Goal: Complete application form: Complete application form

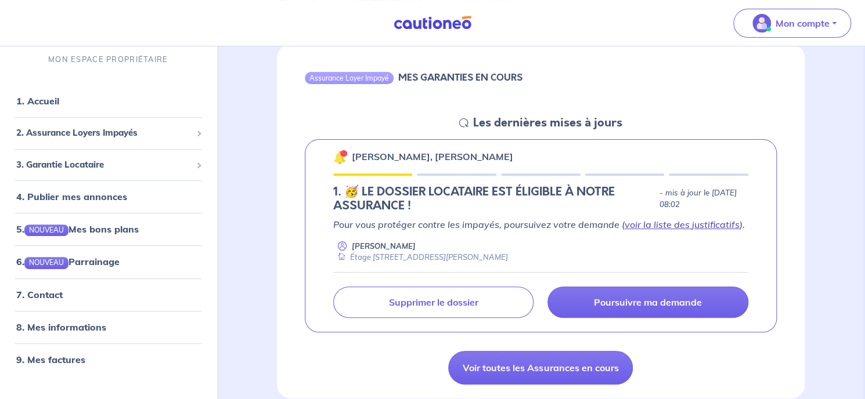
click at [685, 225] on link "voir la liste des justificatifs" at bounding box center [682, 225] width 115 height 12
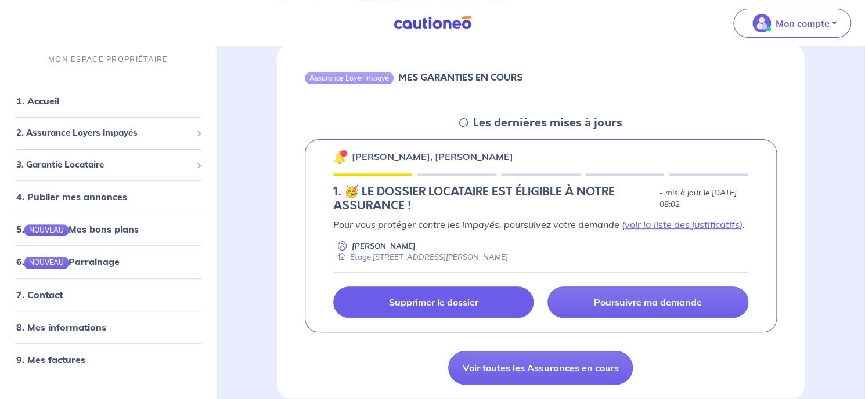
click at [437, 300] on p "Supprimer le dossier" at bounding box center [432, 303] width 89 height 12
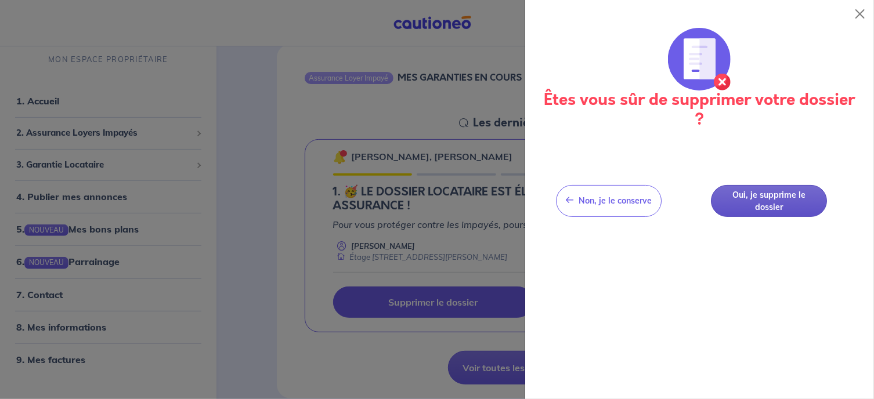
click at [774, 206] on button "Oui, je supprime le dossier" at bounding box center [770, 201] width 116 height 32
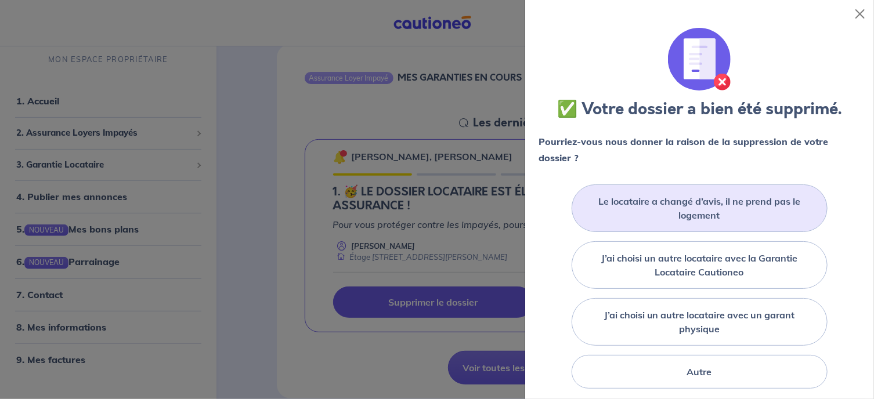
click at [716, 212] on label "Le locataire a changé d’avis, il ne prend pas le logement" at bounding box center [699, 208] width 227 height 28
click at [0, 0] on input "Le locataire a changé d’avis, il ne prend pas le logement" at bounding box center [0, 0] width 0 height 0
click at [649, 207] on label "Le locataire a changé d’avis, il ne prend pas le logement" at bounding box center [699, 208] width 227 height 28
click at [0, 0] on input "Le locataire a changé d’avis, il ne prend pas le logement" at bounding box center [0, 0] width 0 height 0
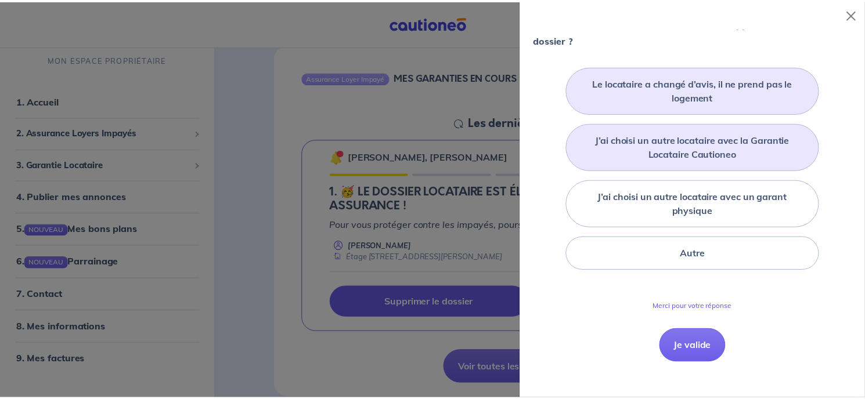
scroll to position [128, 0]
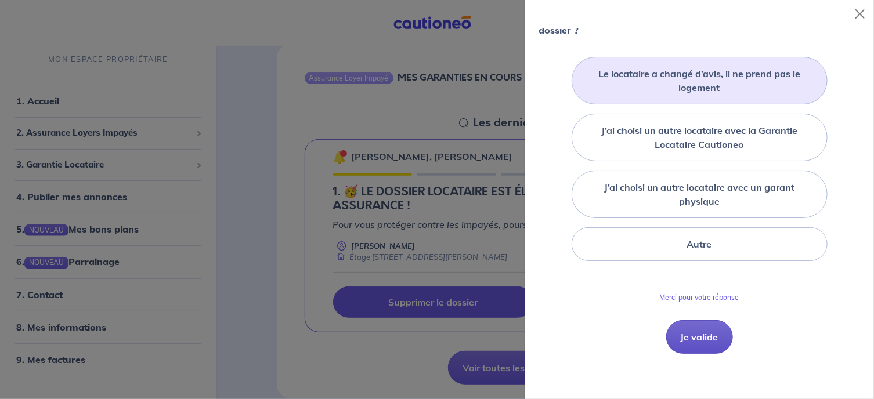
click at [710, 341] on button "Je valide" at bounding box center [699, 337] width 67 height 34
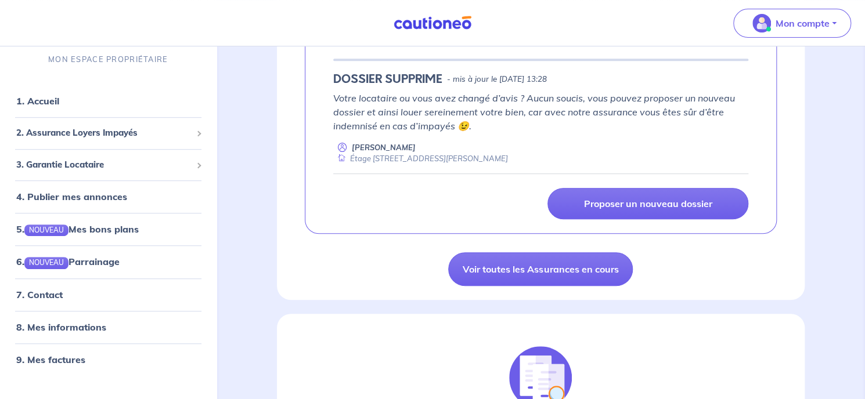
scroll to position [116, 0]
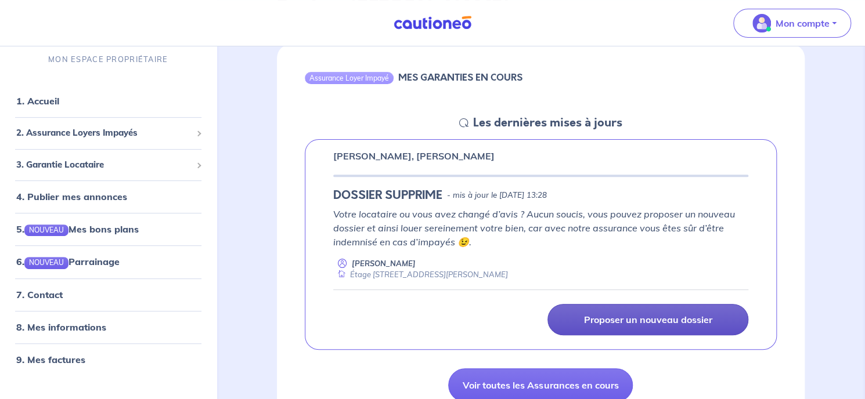
click at [652, 320] on p "Proposer un nouveau dossier" at bounding box center [648, 320] width 128 height 12
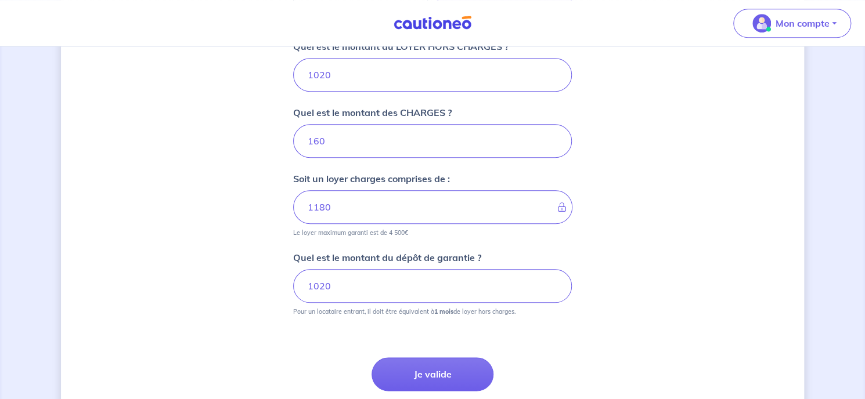
scroll to position [522, 0]
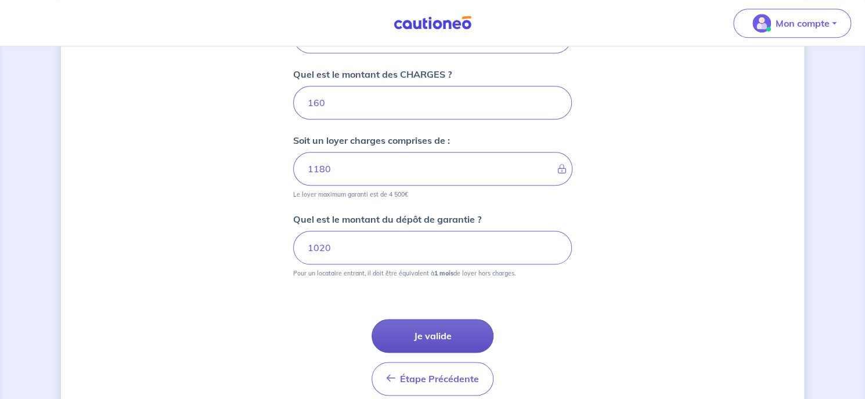
click at [463, 334] on button "Je valide" at bounding box center [432, 336] width 122 height 34
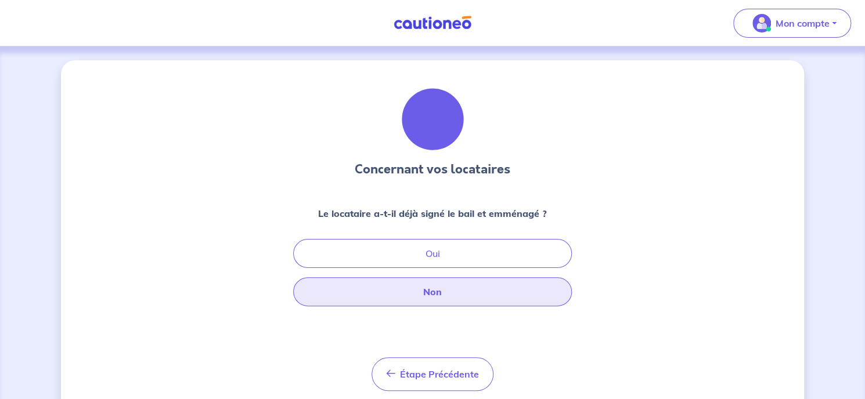
click at [444, 297] on button "Non" at bounding box center [432, 291] width 279 height 29
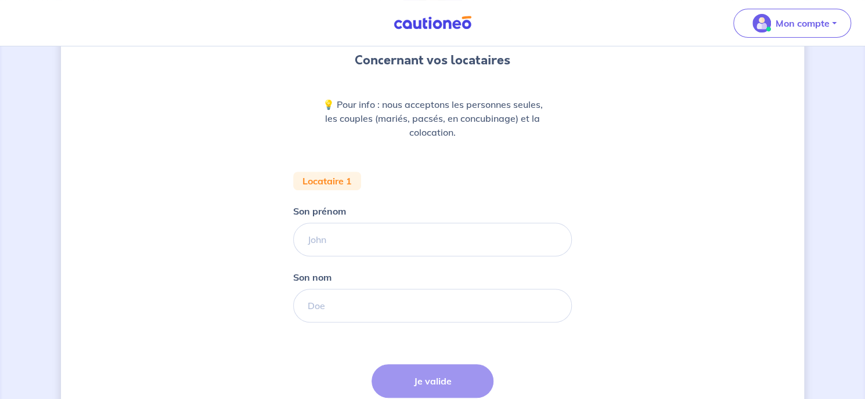
scroll to position [116, 0]
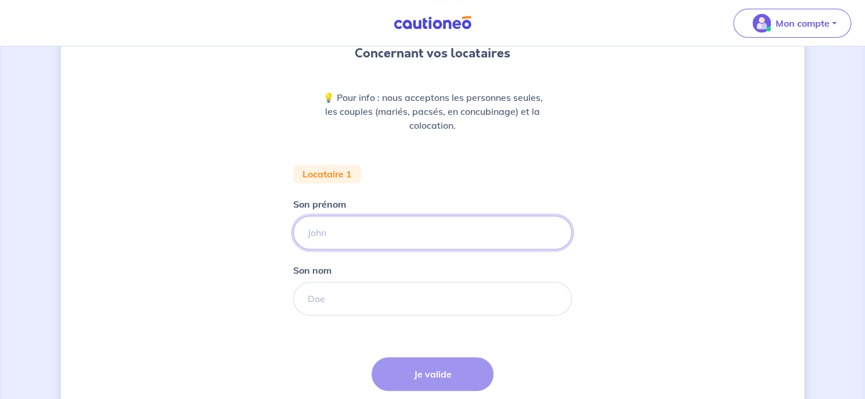
click at [376, 237] on input "Son prénom" at bounding box center [432, 233] width 279 height 34
type input "M"
type input "[PERSON_NAME]"
click at [353, 301] on input "Son nom" at bounding box center [432, 299] width 279 height 34
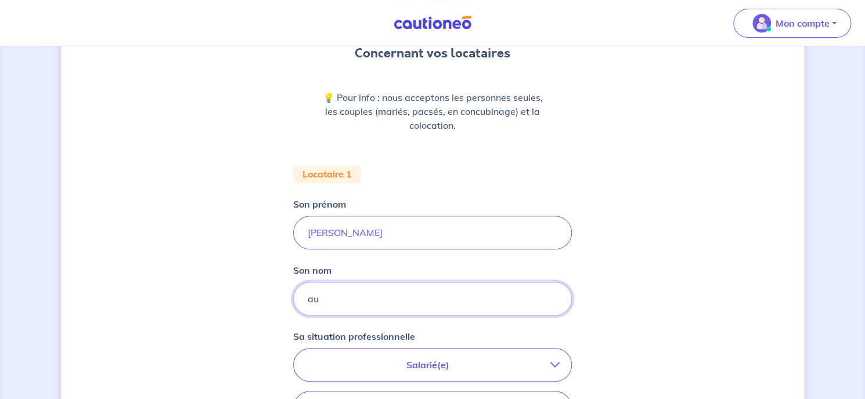
type input "a"
type input "AUGROS"
click at [809, 232] on div "Concernant vos locataires 💡 Pour info : nous acceptons les personnes seules, le…" at bounding box center [432, 310] width 865 height 761
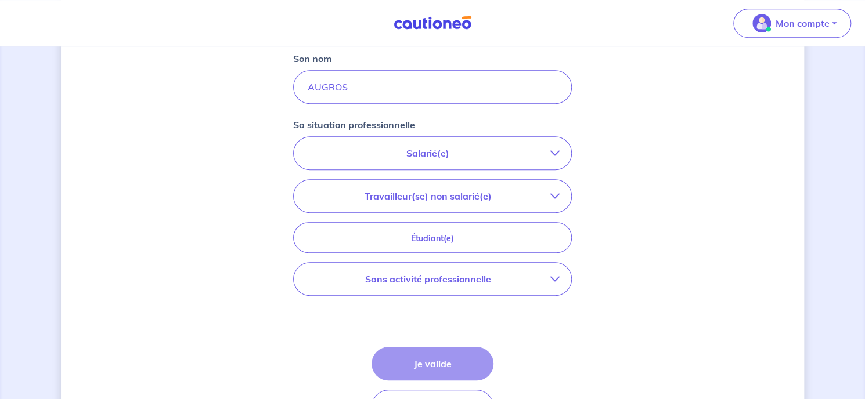
scroll to position [348, 0]
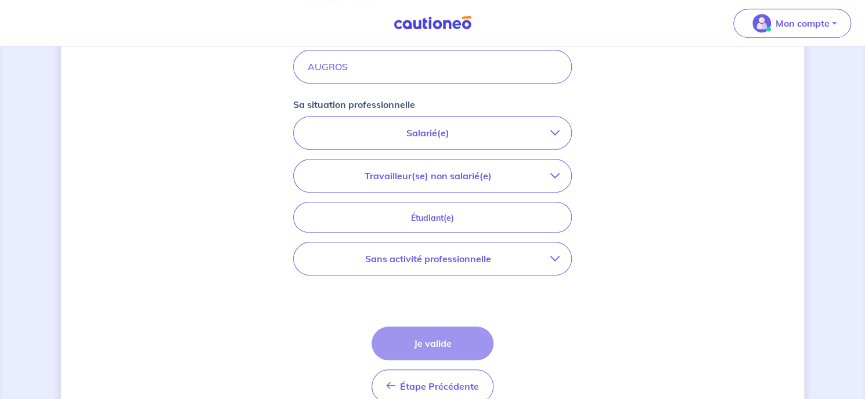
click at [424, 130] on p "Salarié(e)" at bounding box center [427, 133] width 245 height 14
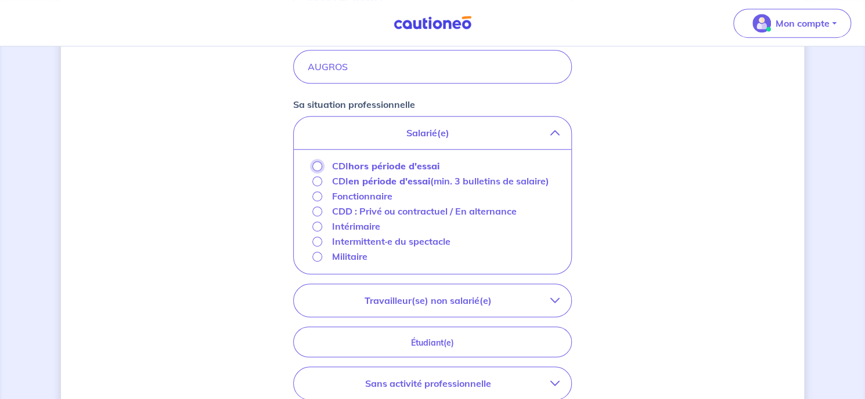
click at [320, 165] on input "CDI hors période d'essai" at bounding box center [317, 166] width 10 height 10
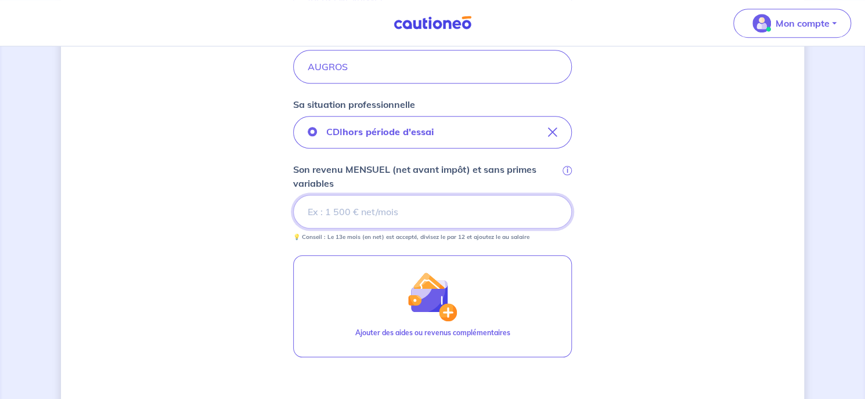
click at [358, 213] on input "Son revenu MENSUEL (net avant impôt) et sans primes variables i" at bounding box center [432, 212] width 279 height 34
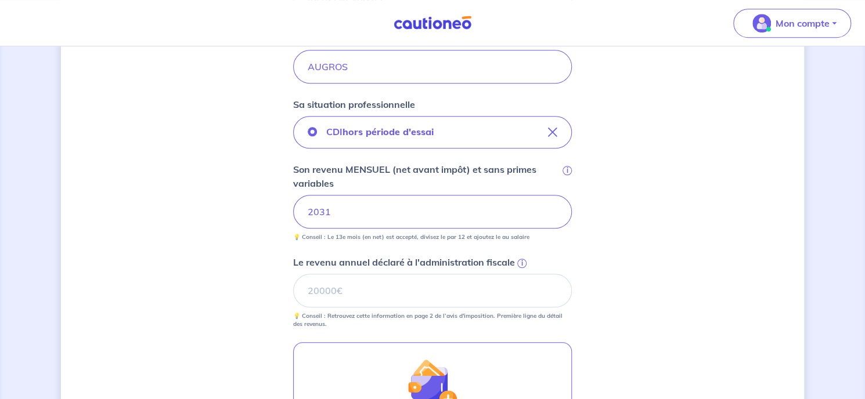
click at [643, 303] on div "Concernant vos locataires 💡 Pour info : nous acceptons les personnes seules, le…" at bounding box center [432, 165] width 743 height 907
click at [438, 292] on input "Le revenu annuel déclaré à l'administration fiscale i" at bounding box center [432, 291] width 279 height 34
click at [26, 160] on div "Concernant vos locataires 💡 Pour info : nous acceptons les personnes seules, le…" at bounding box center [432, 165] width 865 height 935
click at [334, 300] on input "Le revenu annuel déclaré à l'administration fiscale i" at bounding box center [432, 291] width 279 height 34
type input "27836"
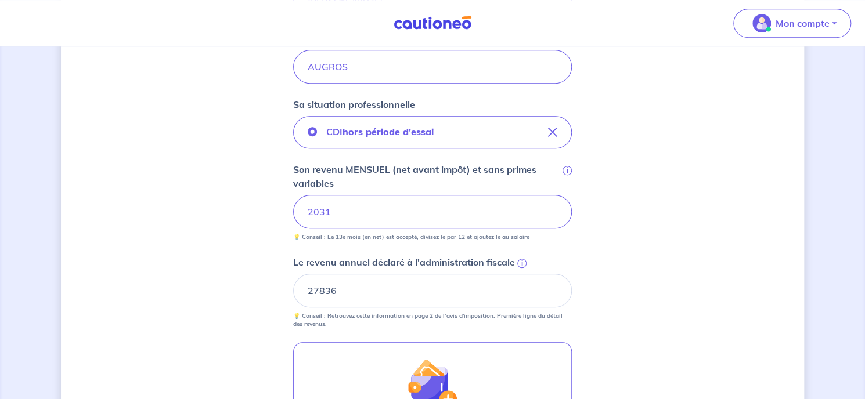
click at [724, 267] on div "Concernant vos locataires 💡 Pour info : nous acceptons les personnes seules, le…" at bounding box center [432, 165] width 743 height 907
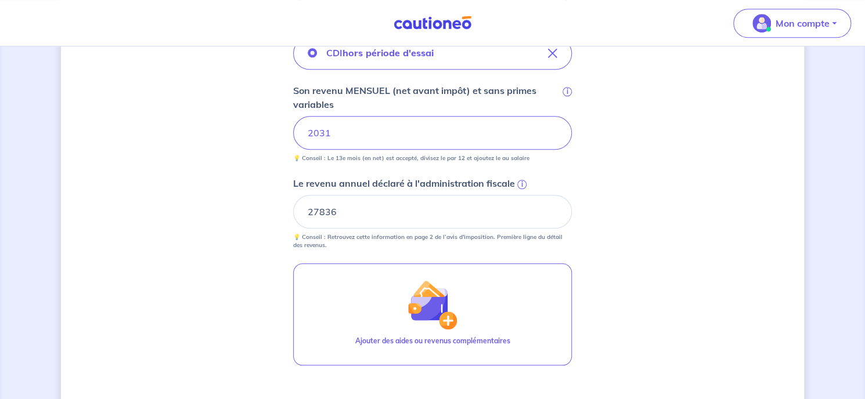
scroll to position [522, 0]
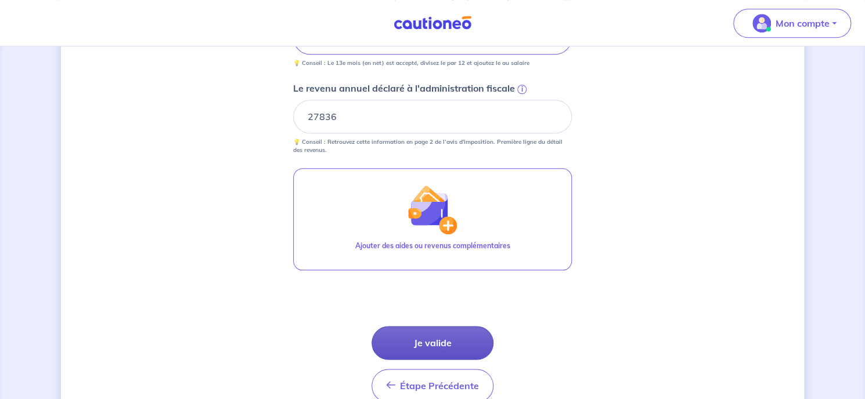
click at [446, 345] on button "Je valide" at bounding box center [432, 343] width 122 height 34
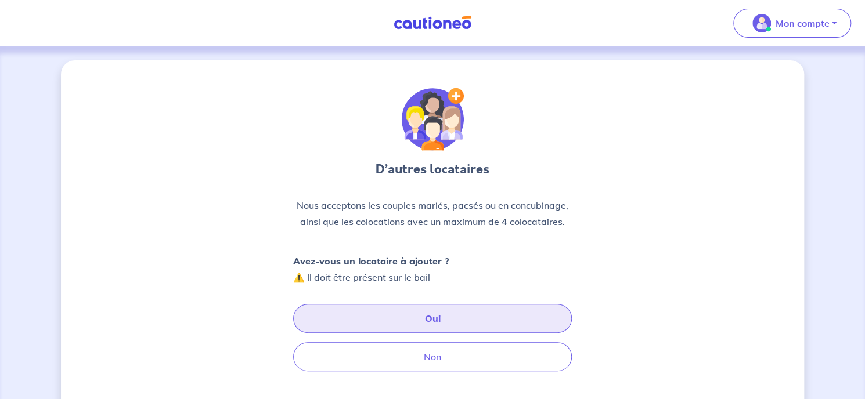
click at [441, 318] on button "Oui" at bounding box center [432, 318] width 279 height 29
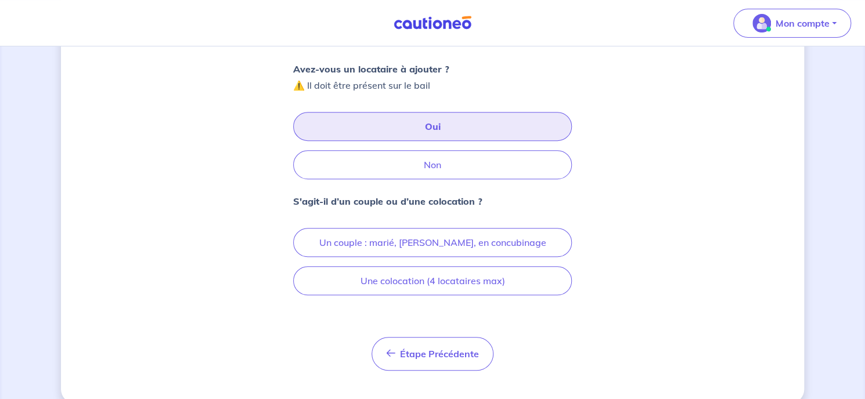
scroll to position [209, 0]
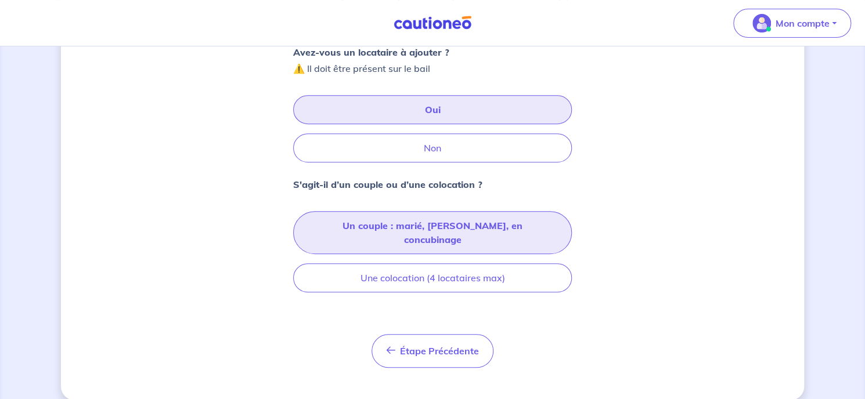
click at [474, 226] on button "Un couple : marié, [PERSON_NAME], en concubinage" at bounding box center [432, 232] width 279 height 43
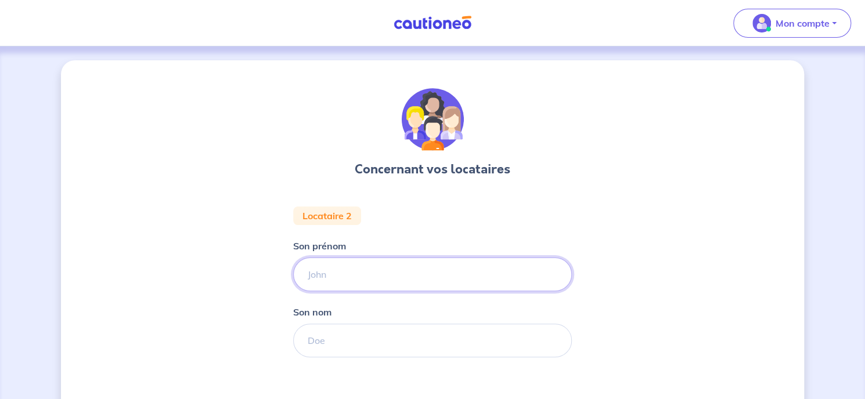
click at [381, 273] on input "Son prénom" at bounding box center [432, 275] width 279 height 34
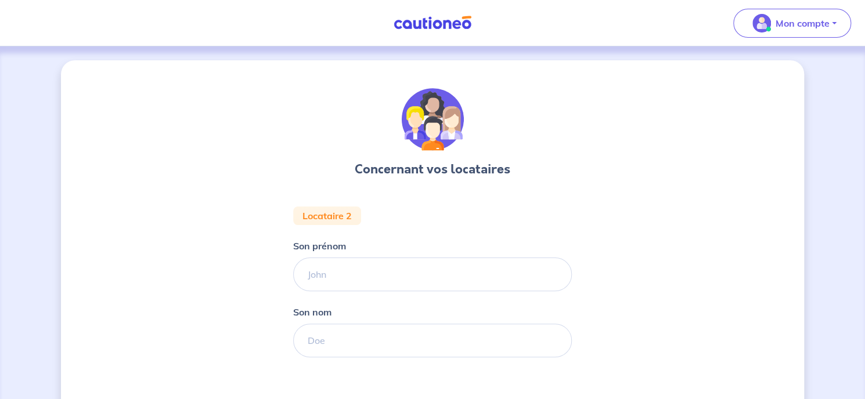
click at [546, 199] on div "Concernant vos locataires Locataire 2 Son prénom Son nom Étape Précédente Précé…" at bounding box center [432, 286] width 279 height 397
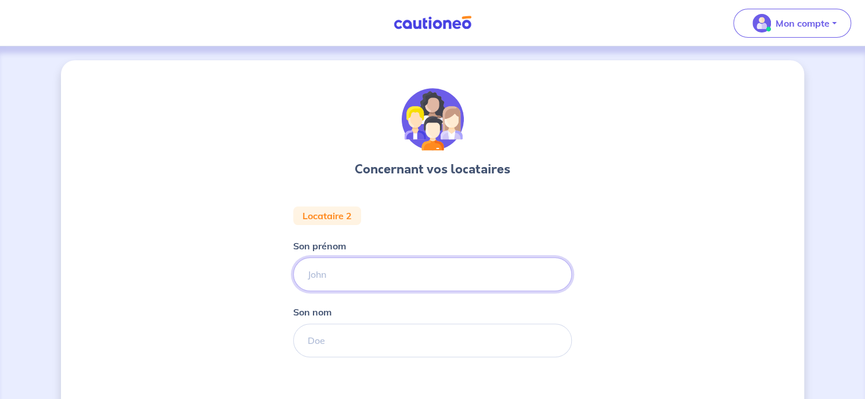
click at [330, 283] on input "Son prénom" at bounding box center [432, 275] width 279 height 34
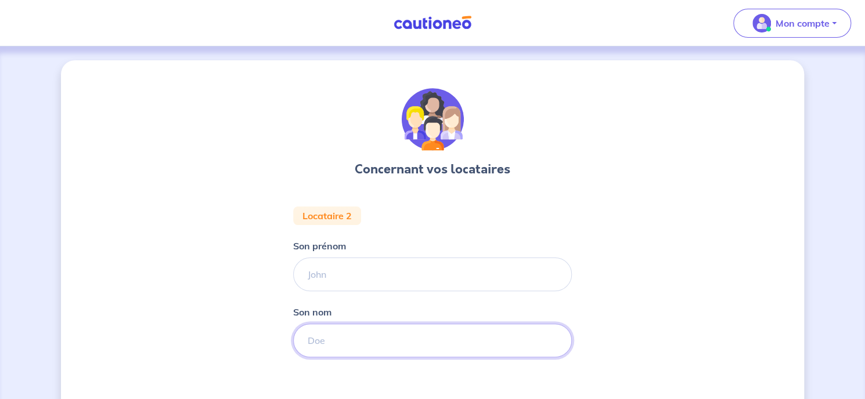
click at [309, 331] on input "Son nom" at bounding box center [432, 341] width 279 height 34
type input "LEFEBVRE"
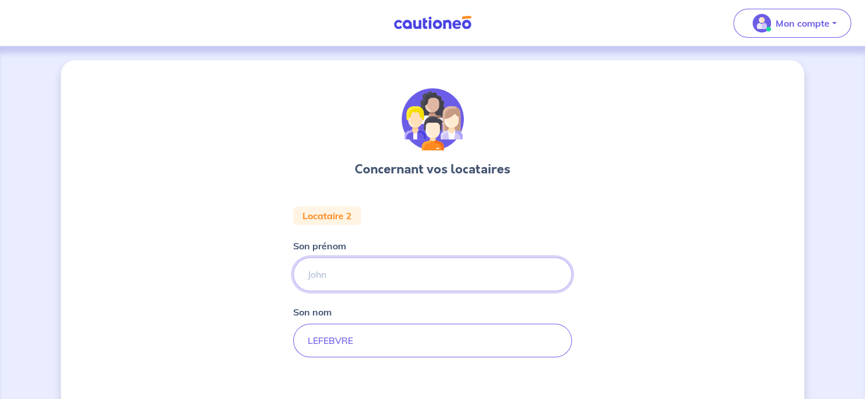
click at [336, 272] on input "Son prénom" at bounding box center [432, 275] width 279 height 34
type input "[PERSON_NAME]"
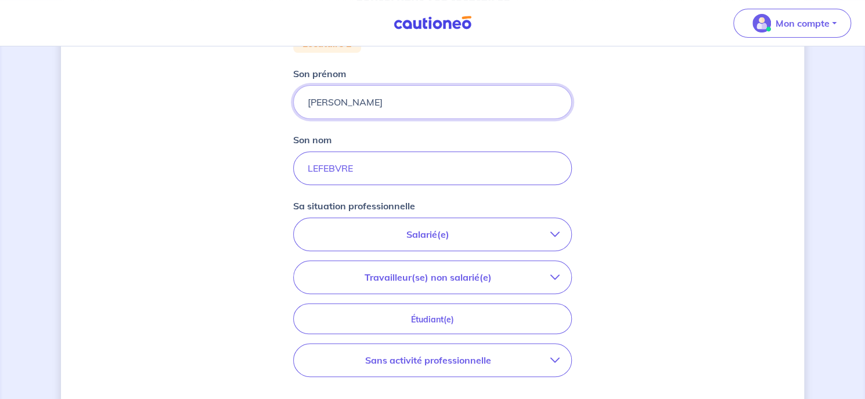
scroll to position [174, 0]
click at [370, 233] on p "Salarié(e)" at bounding box center [427, 233] width 245 height 14
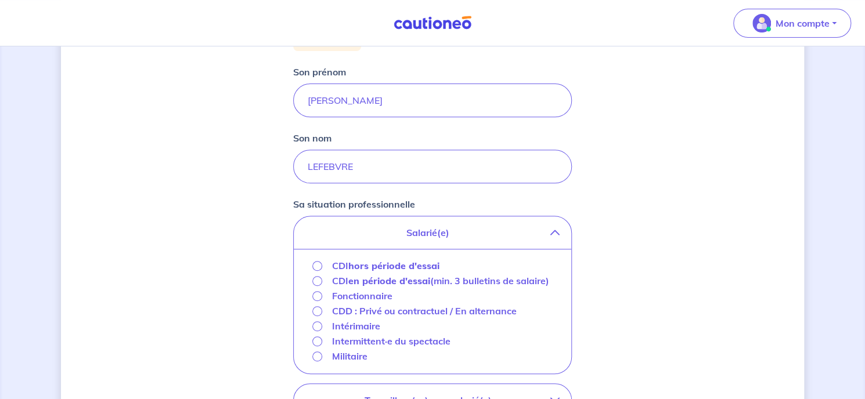
click at [376, 262] on strong "hors période d'essai" at bounding box center [393, 266] width 91 height 12
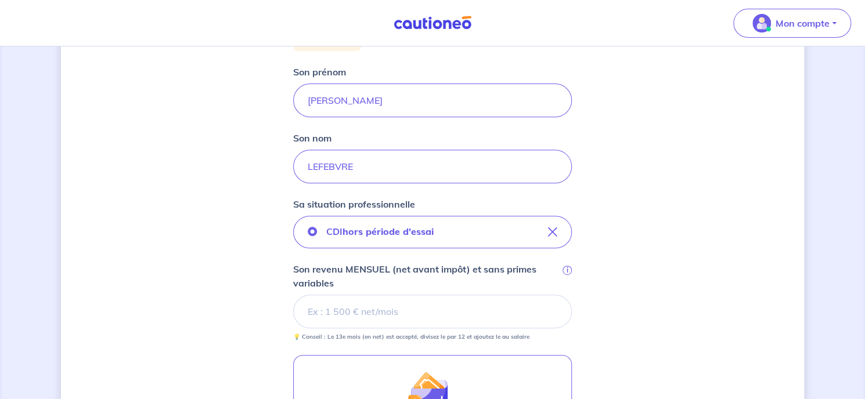
drag, startPoint x: 846, startPoint y: 219, endPoint x: 639, endPoint y: 236, distance: 208.0
click at [846, 219] on div "Concernant vos locataires Locataire 2 Son prénom [PERSON_NAME] nom LEFEBVRE Sa …" at bounding box center [432, 258] width 865 height 773
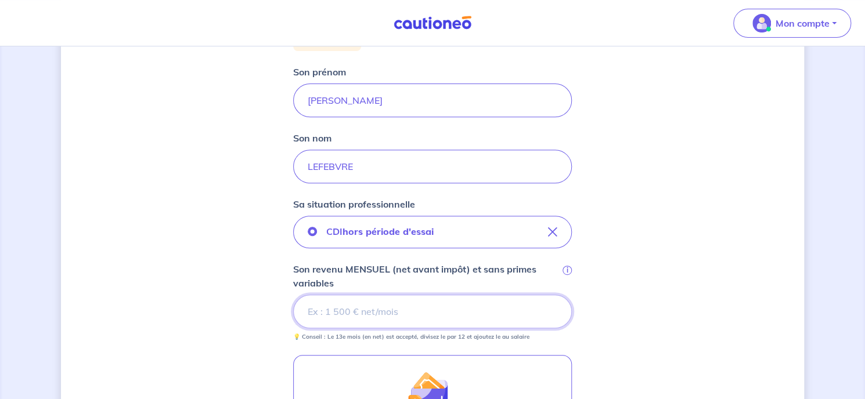
click at [358, 313] on input "Son revenu MENSUEL (net avant impôt) et sans primes variables i" at bounding box center [432, 312] width 279 height 34
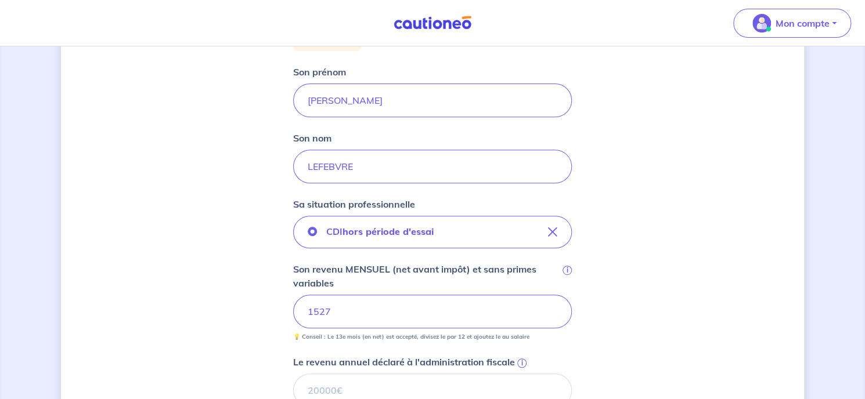
click at [644, 241] on div "Concernant vos locataires Locataire 2 Son prénom [PERSON_NAME] nom [PERSON_NAME…" at bounding box center [432, 302] width 743 height 832
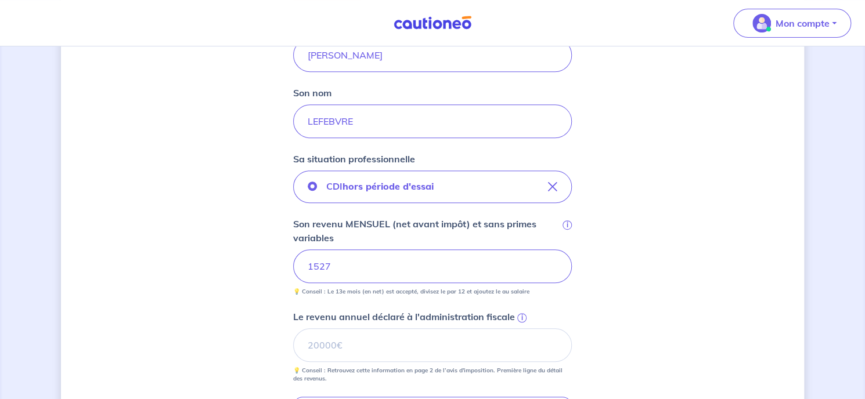
scroll to position [348, 0]
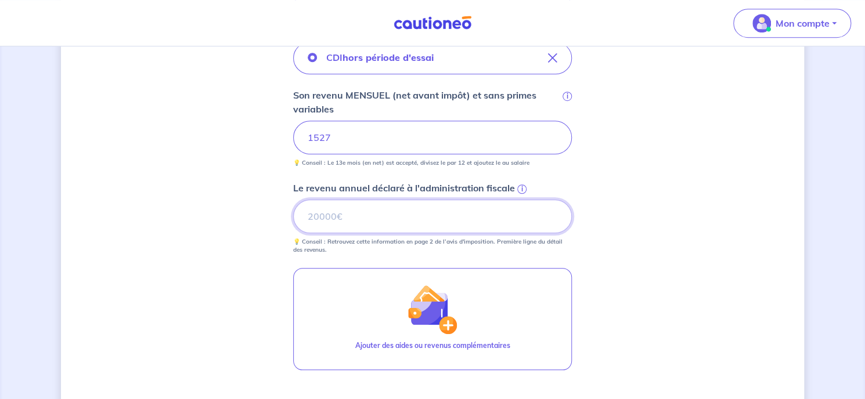
click at [327, 222] on input "Le revenu annuel déclaré à l'administration fiscale i" at bounding box center [432, 217] width 279 height 34
type input "20233"
click at [676, 231] on div "Concernant vos locataires Locataire 2 Son prénom [PERSON_NAME] nom [PERSON_NAME…" at bounding box center [432, 128] width 743 height 832
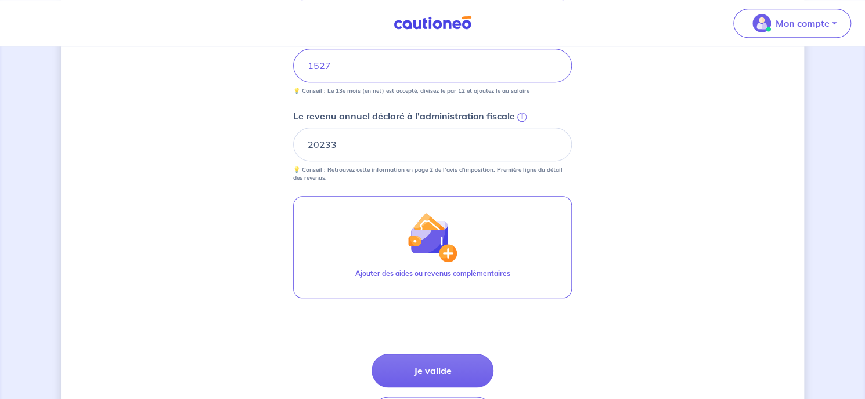
scroll to position [506, 0]
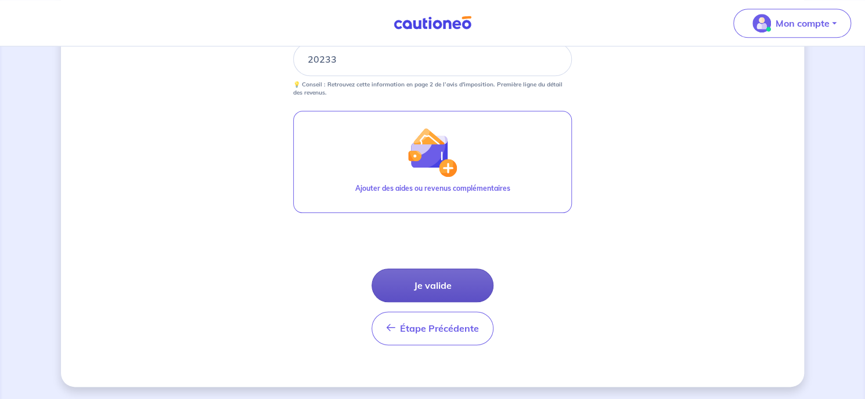
click at [449, 279] on button "Je valide" at bounding box center [432, 286] width 122 height 34
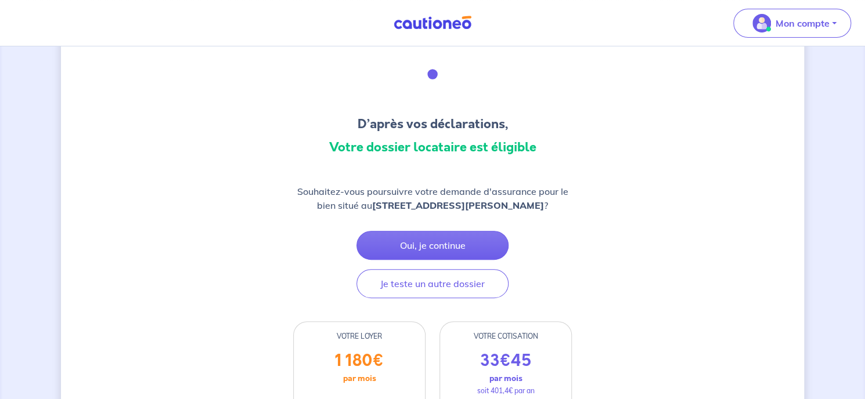
scroll to position [116, 0]
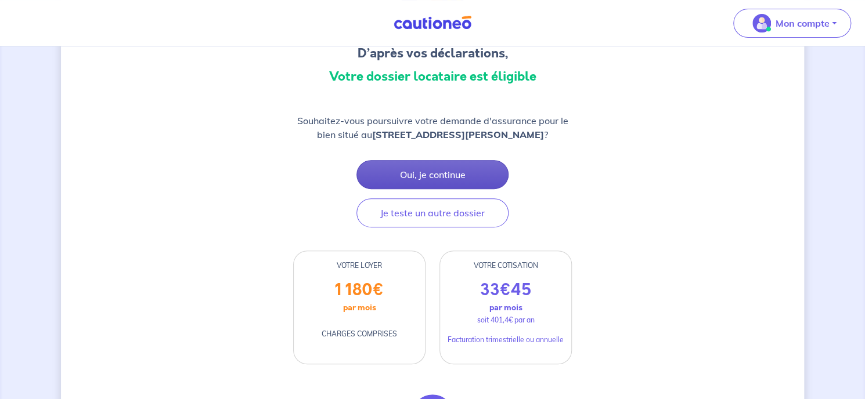
click at [436, 169] on button "Oui, je continue" at bounding box center [432, 174] width 152 height 29
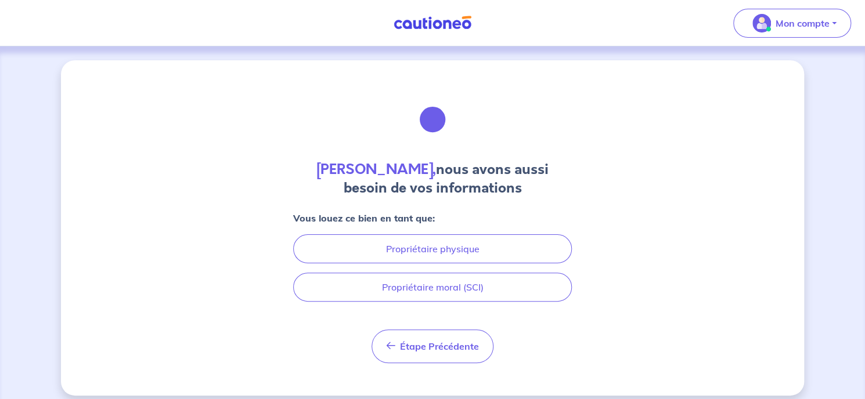
scroll to position [9, 0]
